Goal: Task Accomplishment & Management: Manage account settings

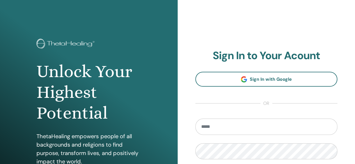
click at [226, 127] on input "email" at bounding box center [266, 127] width 142 height 16
type input "**********"
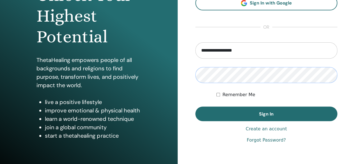
scroll to position [84, 0]
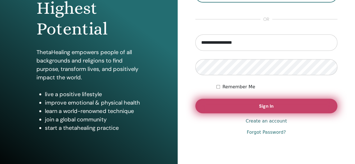
click at [266, 105] on span "Sign In" at bounding box center [266, 106] width 15 height 6
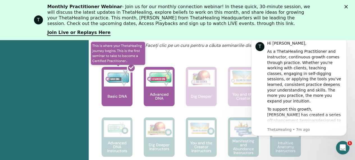
scroll to position [276, 0]
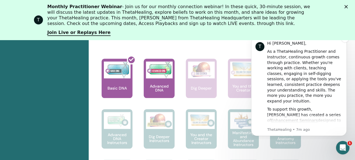
click at [283, 128] on p "ThetaHealing • 7m ago" at bounding box center [304, 129] width 75 height 5
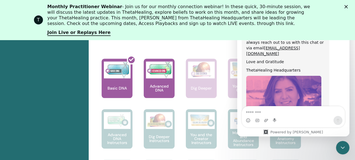
scroll to position [355, 0]
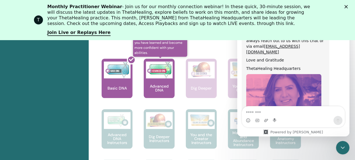
click at [160, 77] on img at bounding box center [159, 69] width 27 height 17
